Goal: Task Accomplishment & Management: Use online tool/utility

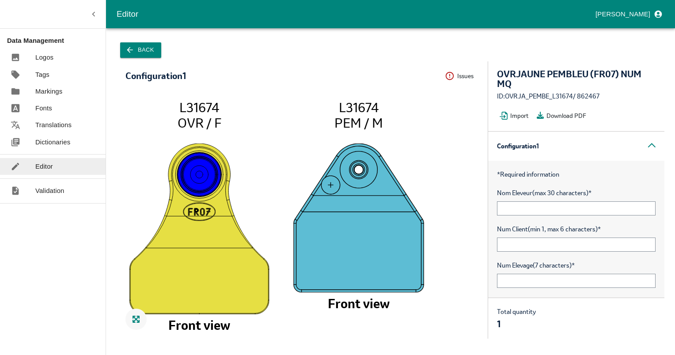
click at [150, 54] on button "Back" at bounding box center [140, 49] width 41 height 15
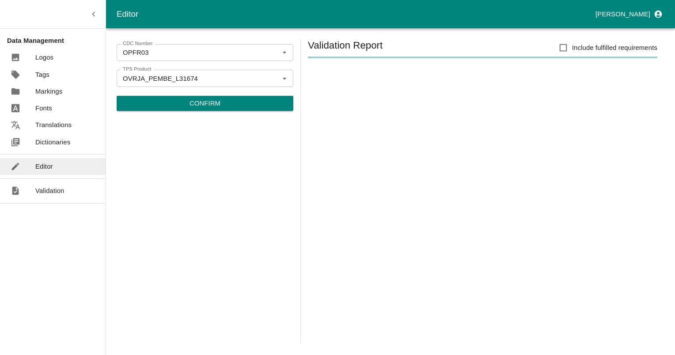
drag, startPoint x: 274, startPoint y: 79, endPoint x: 272, endPoint y: 67, distance: 12.1
click at [272, 79] on icon "Clear" at bounding box center [273, 78] width 8 height 8
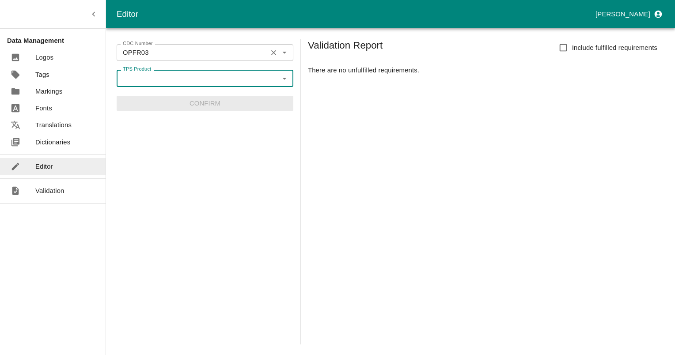
click at [273, 53] on icon "Clear" at bounding box center [273, 52] width 5 height 5
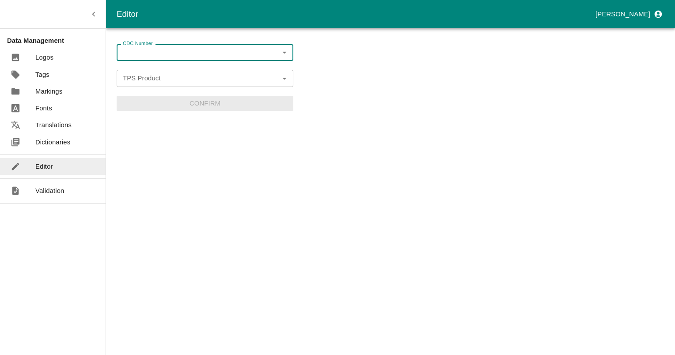
click at [211, 49] on input "CDC Number" at bounding box center [197, 52] width 157 height 11
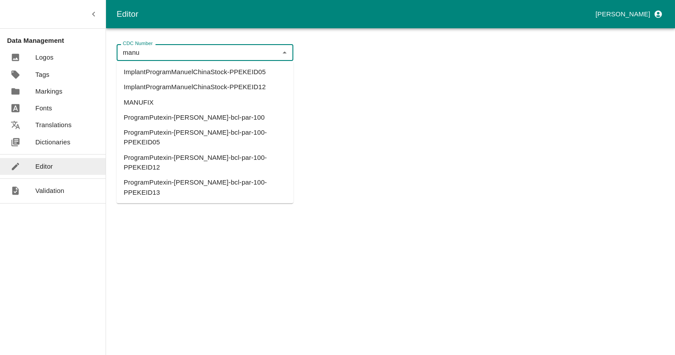
click at [135, 102] on li "MANUFIX" at bounding box center [205, 102] width 177 height 15
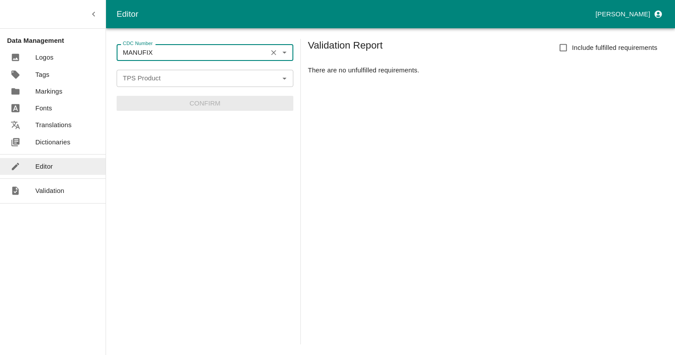
type input "MANUFIX"
click at [136, 75] on input "TPS Product" at bounding box center [197, 77] width 157 height 11
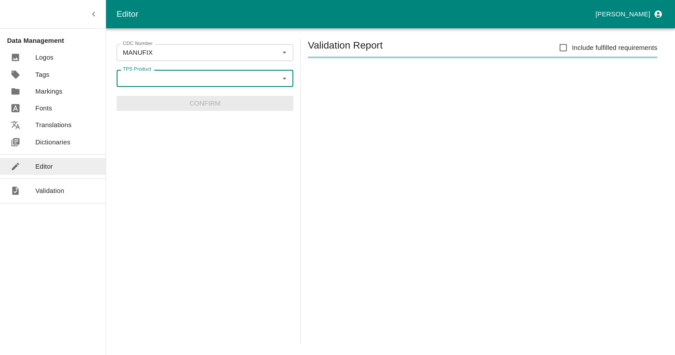
paste input "L09410"
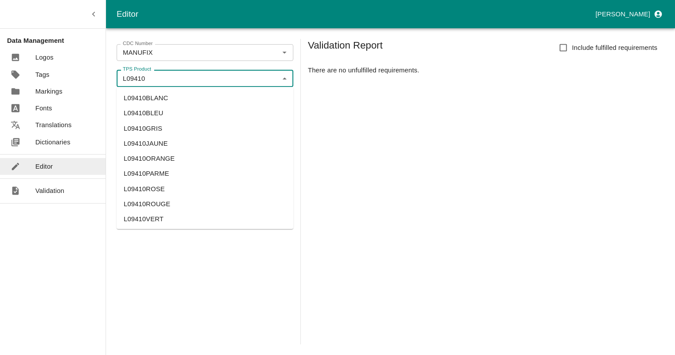
click at [141, 97] on li "L09410BLANC" at bounding box center [205, 98] width 177 height 15
type input "L09410BLANC"
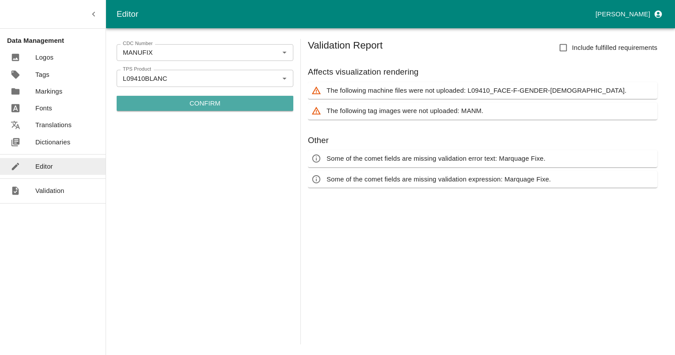
click at [198, 106] on p "Confirm" at bounding box center [204, 103] width 31 height 10
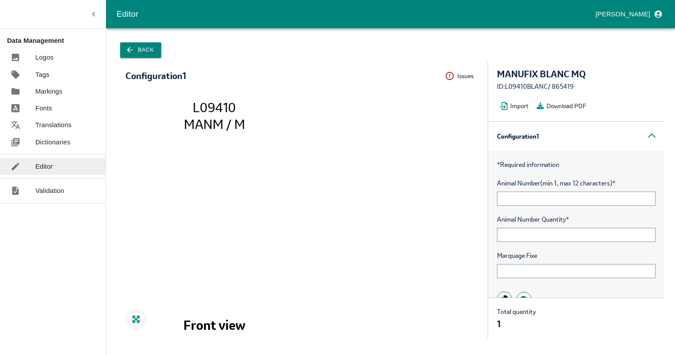
click at [565, 87] on div "ID: L09410BLANC / 865419" at bounding box center [576, 87] width 158 height 10
copy div "865419"
